Goal: Navigation & Orientation: Find specific page/section

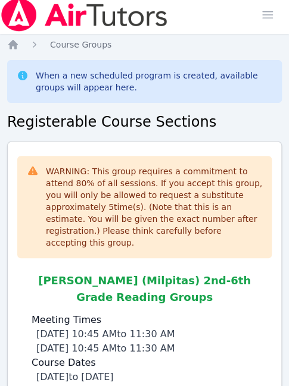
scroll to position [210, 0]
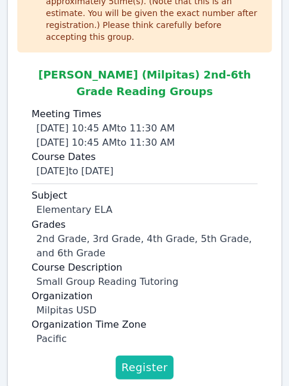
drag, startPoint x: 140, startPoint y: 362, endPoint x: 131, endPoint y: 353, distance: 12.6
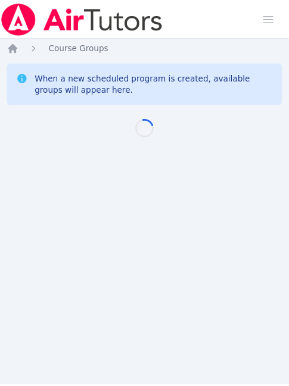
scroll to position [9, 0]
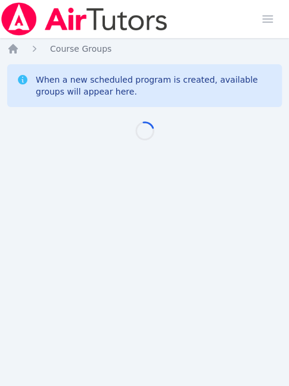
drag, startPoint x: 0, startPoint y: 0, endPoint x: 133, endPoint y: 352, distance: 376.0
click at [133, 352] on div "Home Sessions Study Groups Students Messages Open user menu [PERSON_NAME] Open …" at bounding box center [144, 193] width 289 height 386
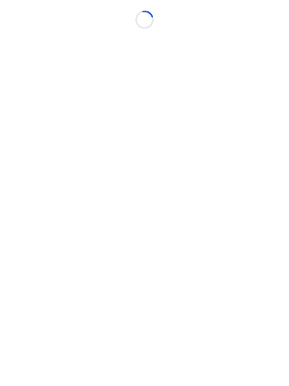
scroll to position [9, 0]
